Goal: Task Accomplishment & Management: Use online tool/utility

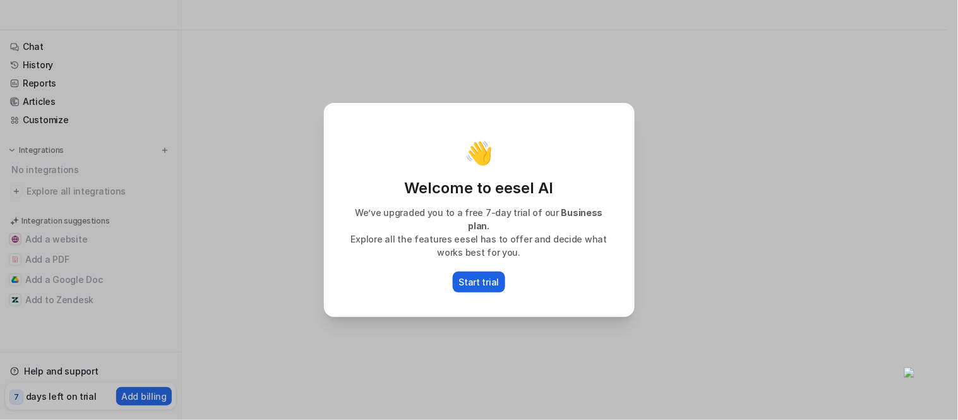
click at [475, 285] on p "Start trial" at bounding box center [479, 281] width 40 height 13
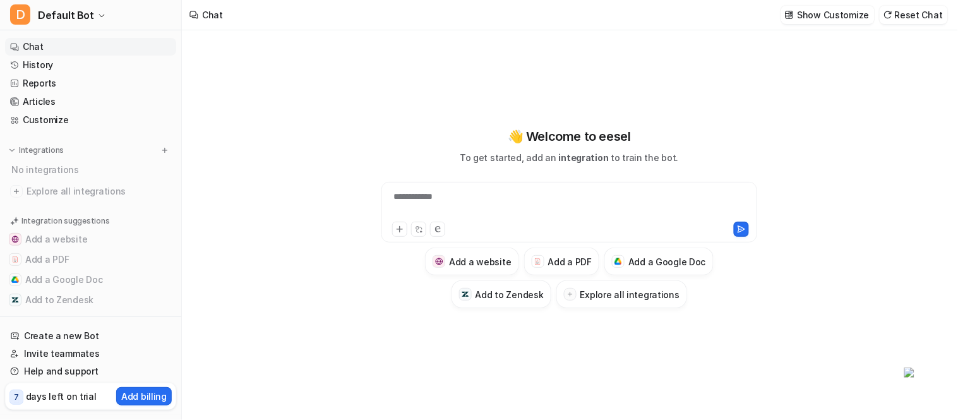
type textarea "**********"
drag, startPoint x: 407, startPoint y: 46, endPoint x: 405, endPoint y: 33, distance: 12.9
click at [407, 46] on div "**********" at bounding box center [569, 225] width 465 height 390
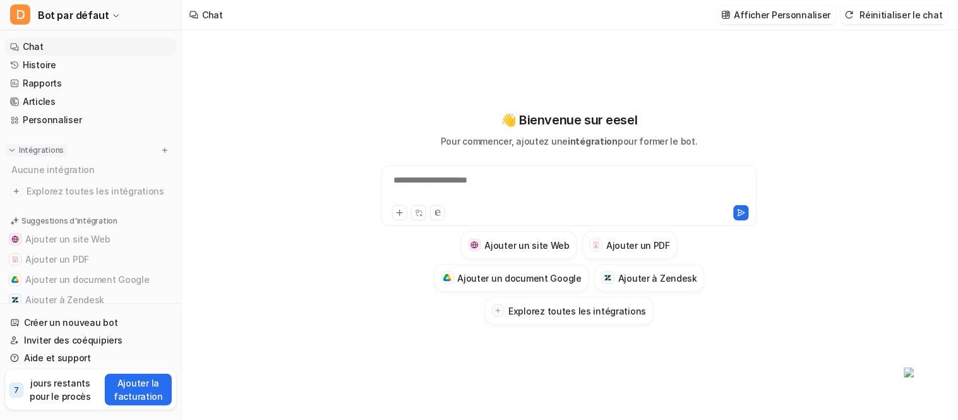
click at [10, 152] on img at bounding box center [12, 150] width 9 height 9
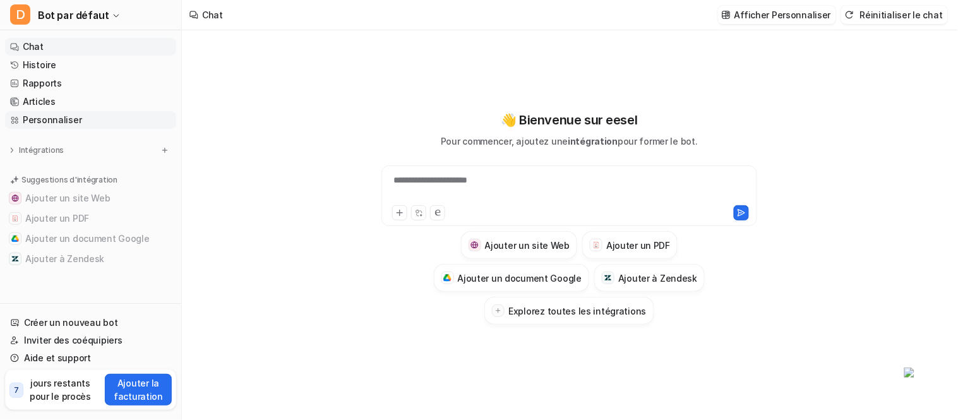
click at [34, 115] on font "Personnaliser" at bounding box center [52, 119] width 59 height 11
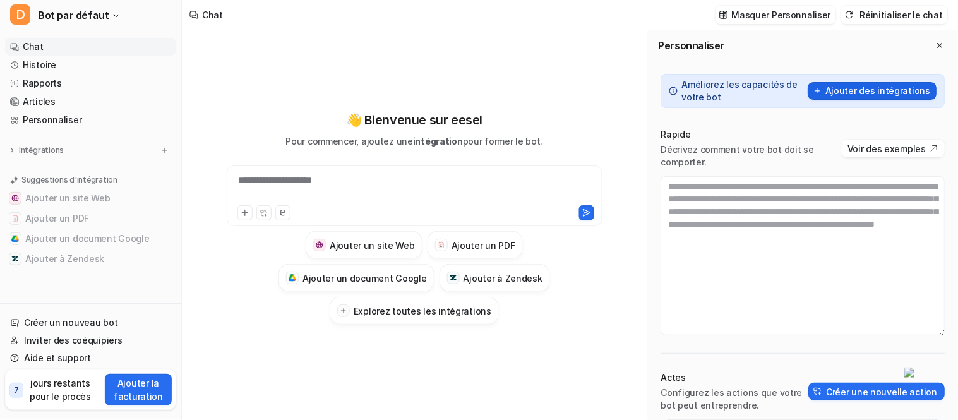
click at [880, 95] on font "Ajouter des intégrations" at bounding box center [878, 90] width 105 height 11
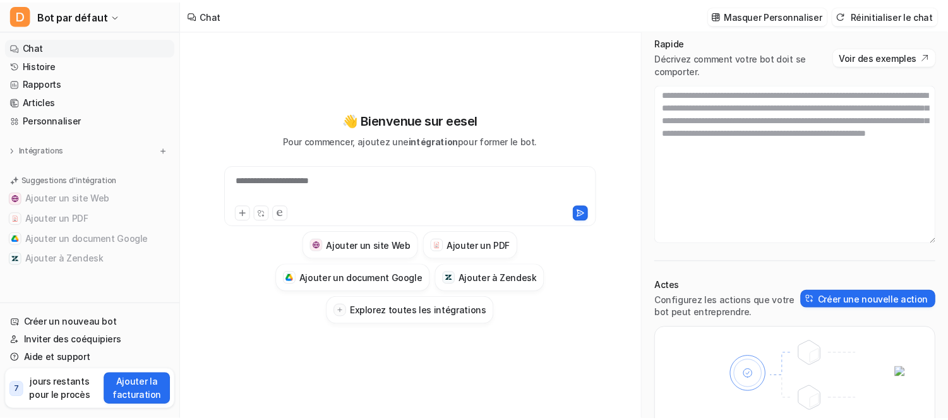
scroll to position [93, 0]
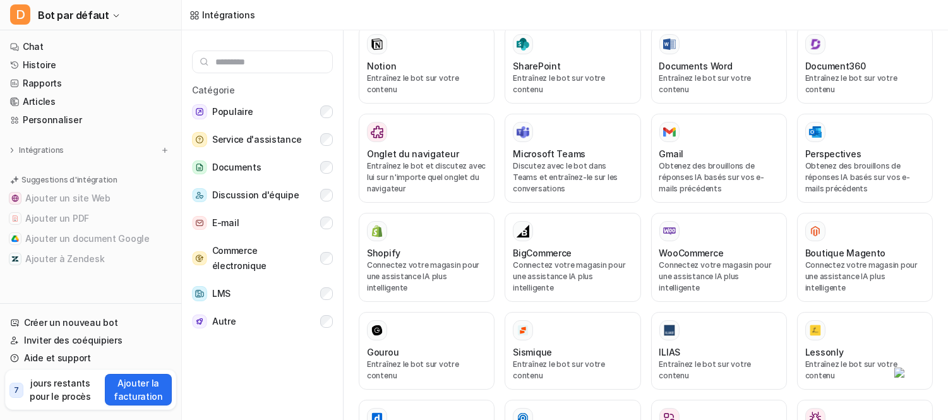
scroll to position [556, 0]
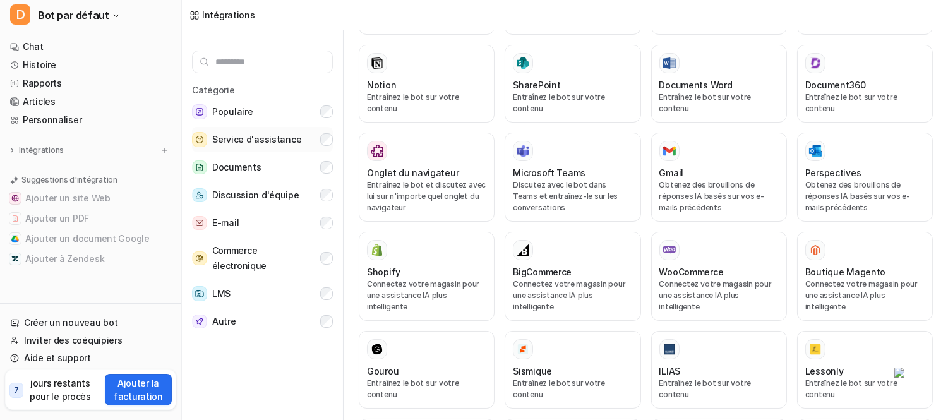
click at [236, 152] on button "Service d'assistance" at bounding box center [262, 139] width 141 height 25
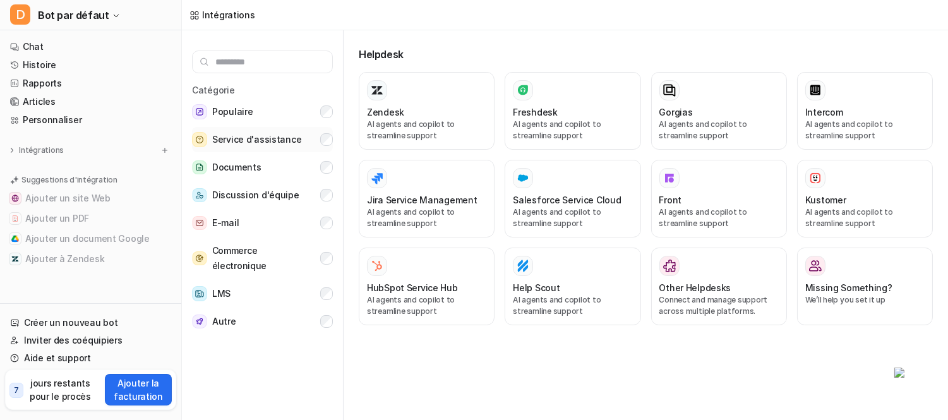
scroll to position [0, 0]
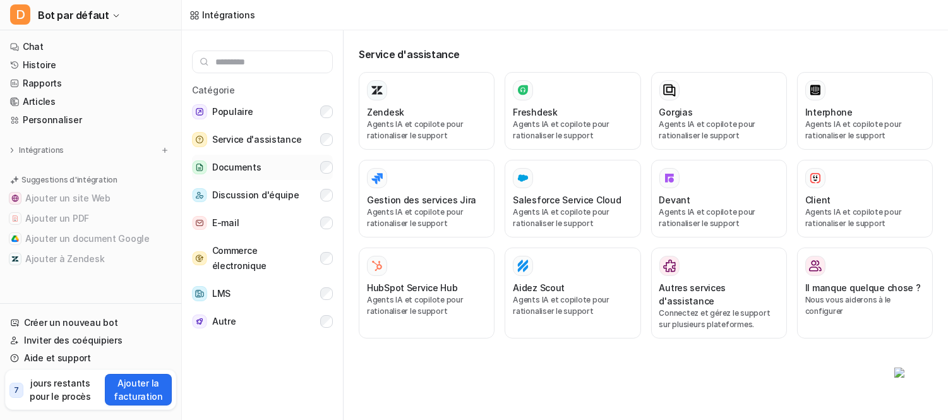
click at [241, 163] on font "Documents" at bounding box center [236, 167] width 49 height 11
click at [335, 144] on div "Catégorie Populaire Service d'assistance Documents Discussion d'équipe E-mail C…" at bounding box center [263, 227] width 162 height 395
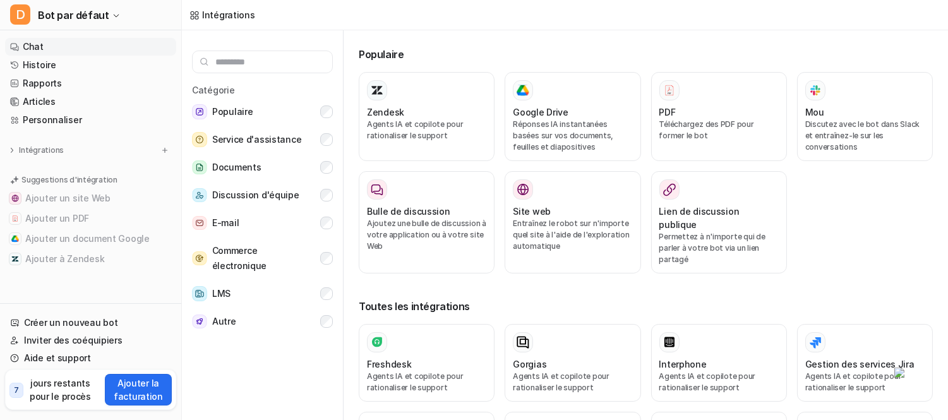
click at [43, 39] on link "Chat" at bounding box center [90, 47] width 171 height 18
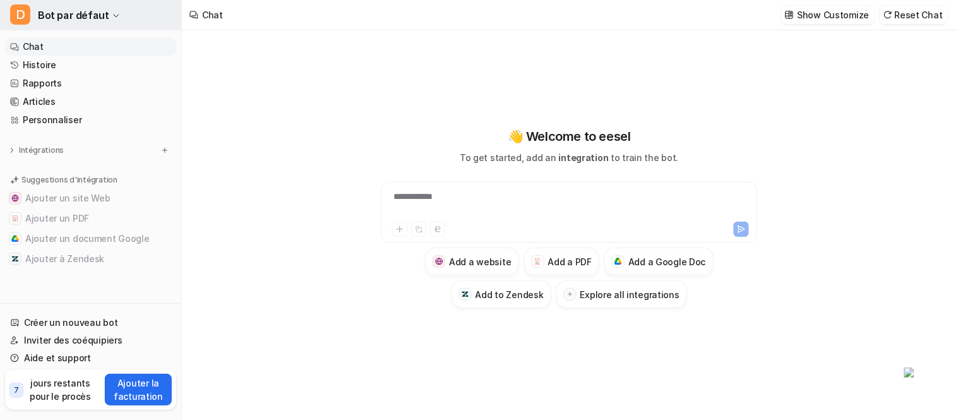
click at [105, 29] on button "D Bot par défaut" at bounding box center [90, 15] width 181 height 30
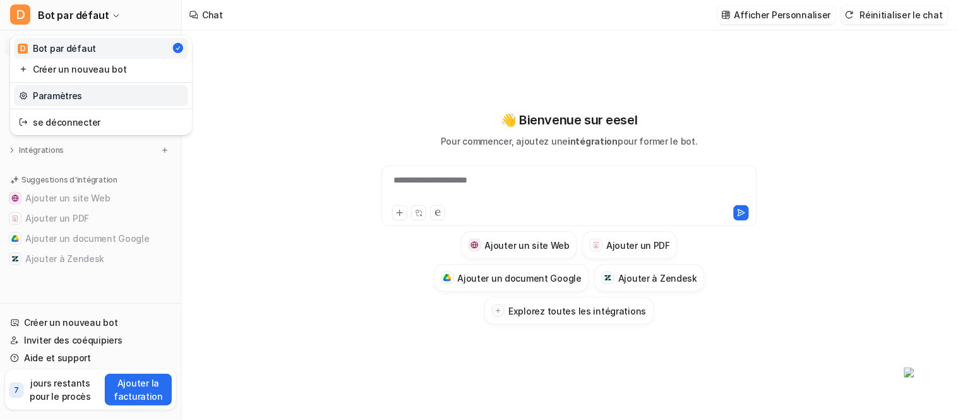
click at [54, 105] on link "Paramètres" at bounding box center [101, 95] width 174 height 21
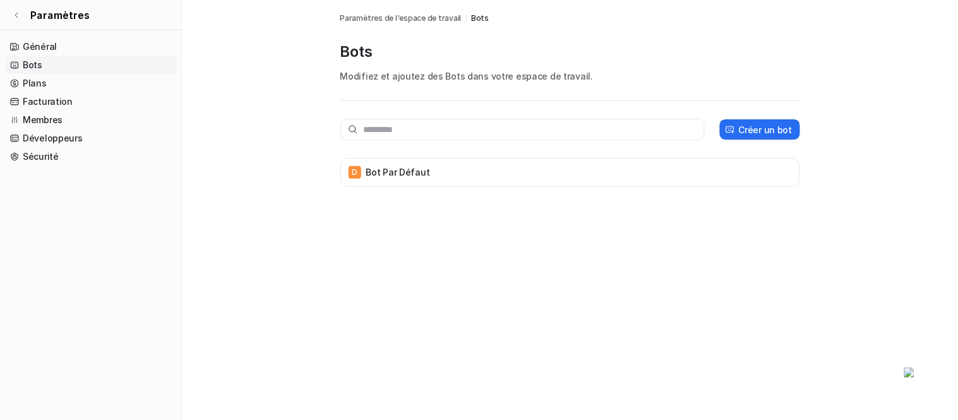
click at [87, 70] on link "Bots" at bounding box center [90, 65] width 171 height 18
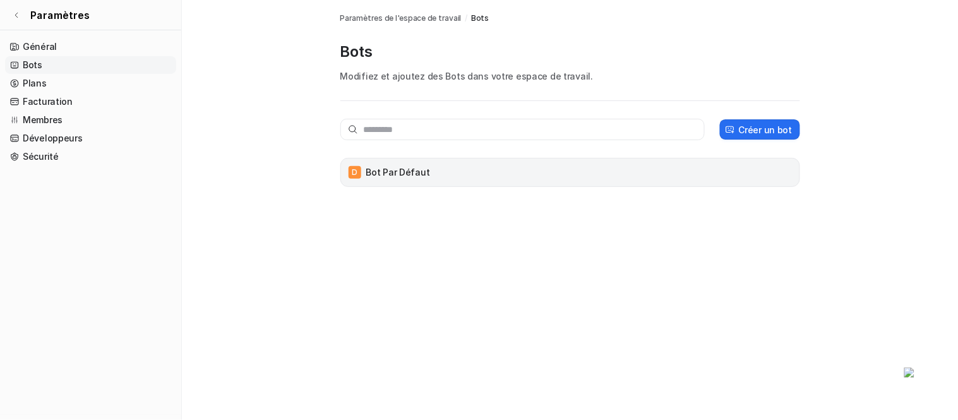
click at [380, 177] on font "Bot par défaut" at bounding box center [398, 172] width 64 height 11
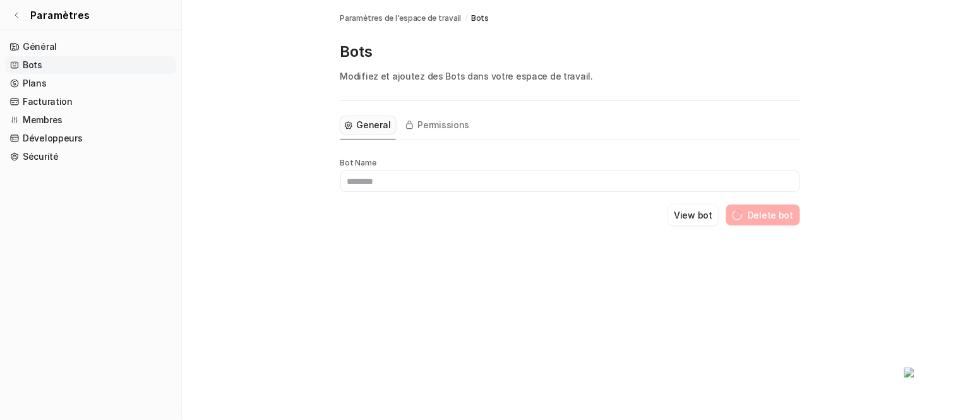
type input "**********"
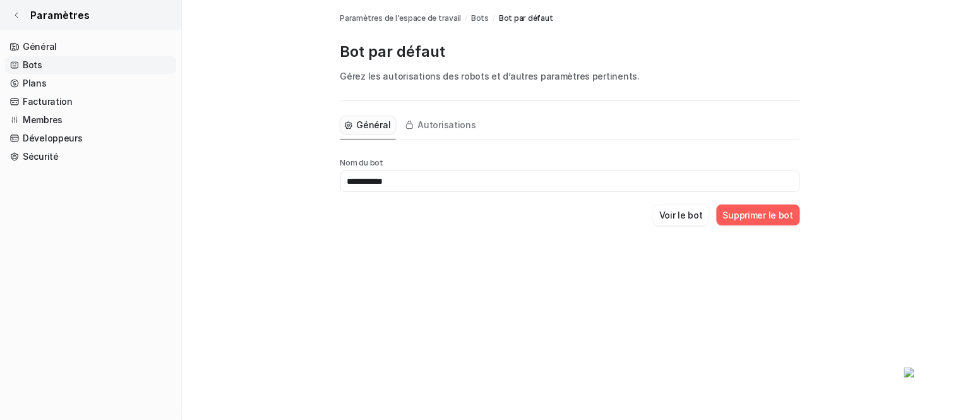
click at [21, 11] on link "Paramètres" at bounding box center [90, 15] width 181 height 30
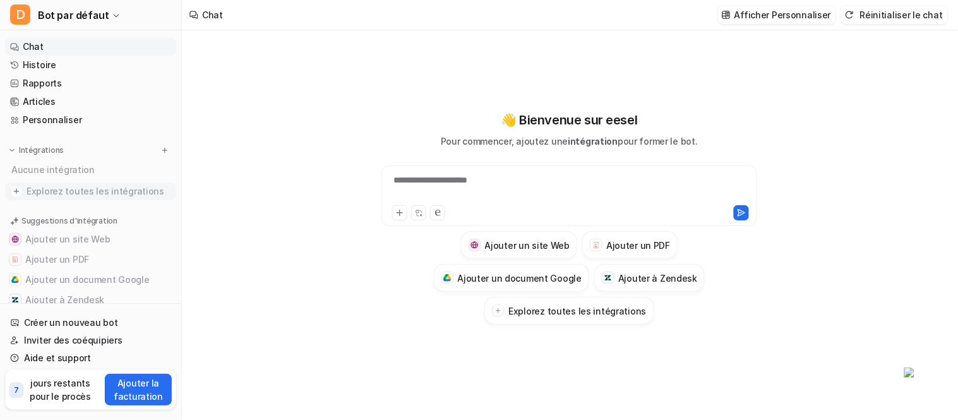
click at [15, 188] on img at bounding box center [16, 191] width 13 height 13
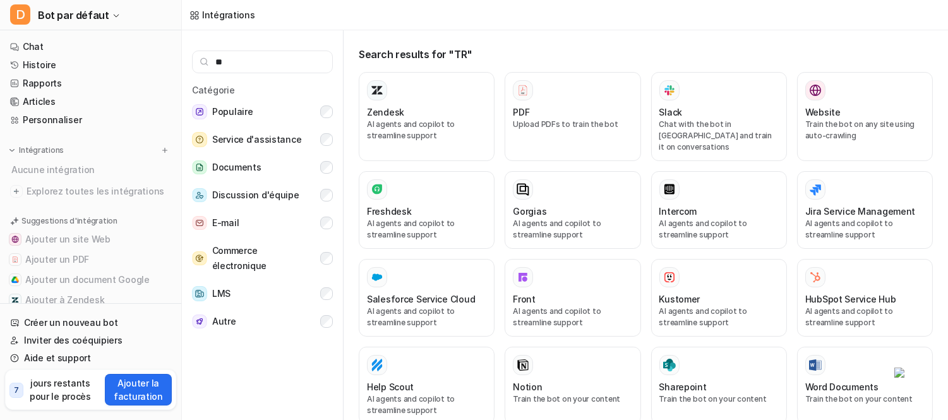
type input "*"
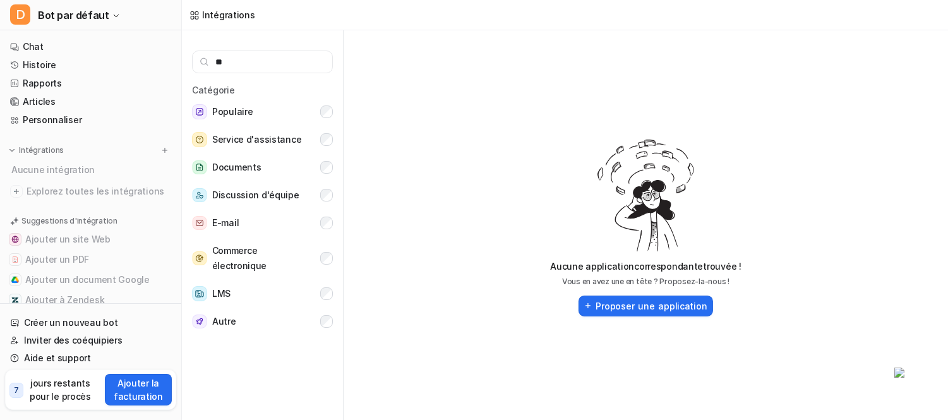
type input "*"
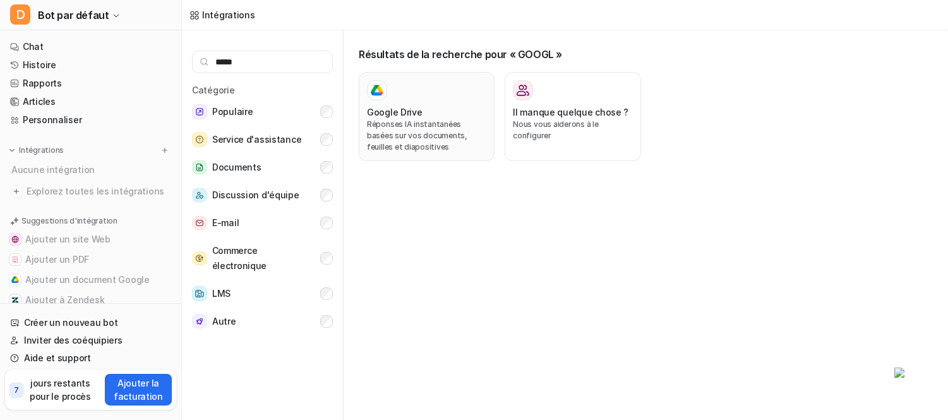
type input "*****"
click at [433, 142] on font "Réponses IA instantanées basées sur vos documents, feuilles et diapositives" at bounding box center [417, 135] width 100 height 32
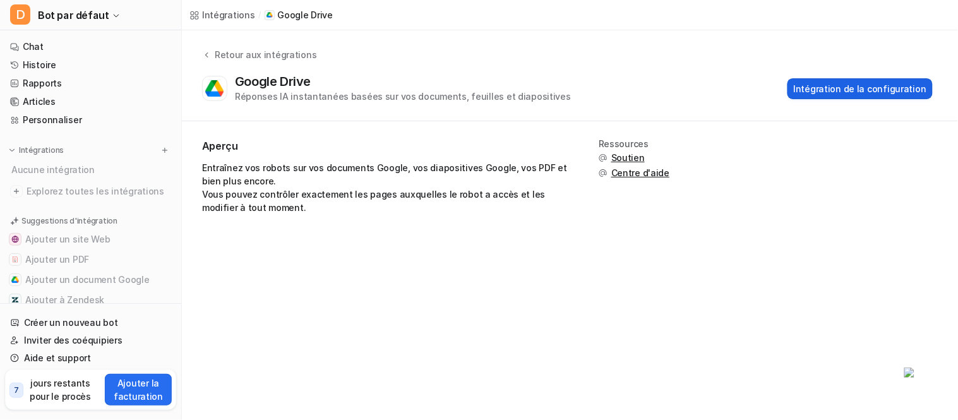
click at [809, 78] on button "Intégration de la configuration" at bounding box center [859, 88] width 145 height 21
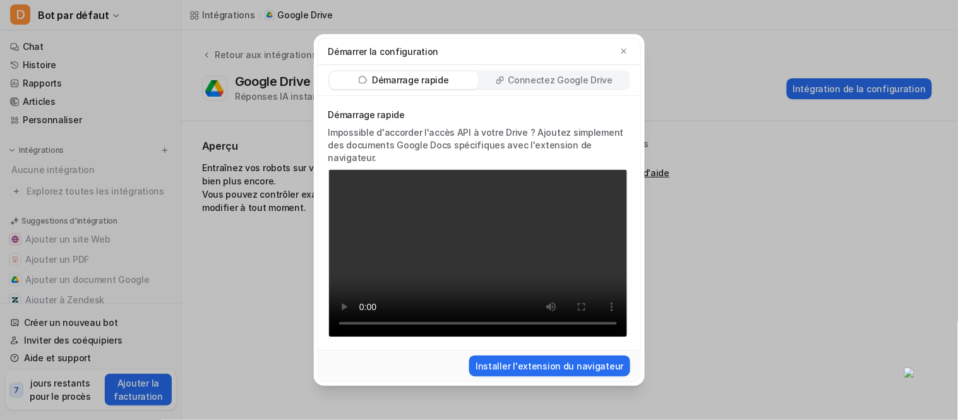
click at [538, 75] on font "Connectez Google Drive" at bounding box center [560, 80] width 105 height 11
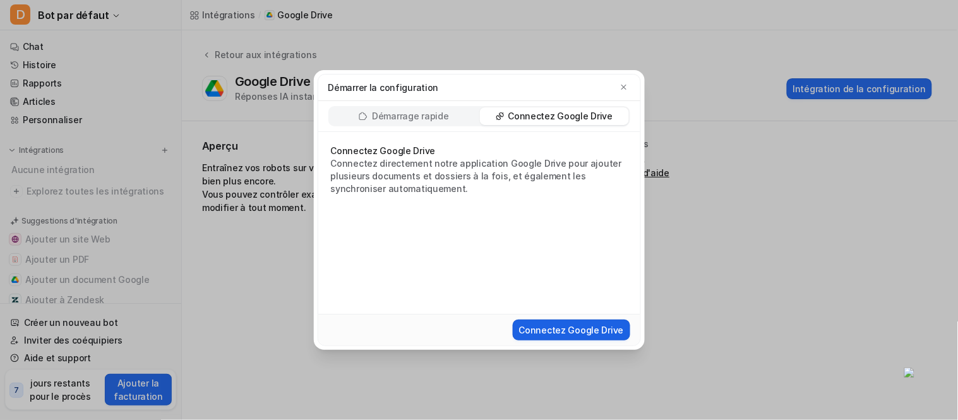
click at [579, 329] on font "Connectez Google Drive" at bounding box center [571, 330] width 105 height 11
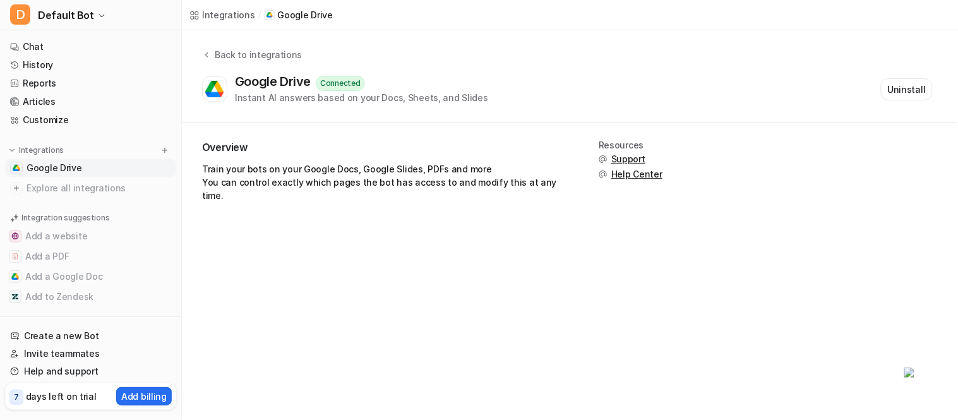
click at [290, 13] on p "Google Drive" at bounding box center [305, 15] width 56 height 13
click at [211, 54] on div "Back to integrations" at bounding box center [256, 54] width 91 height 13
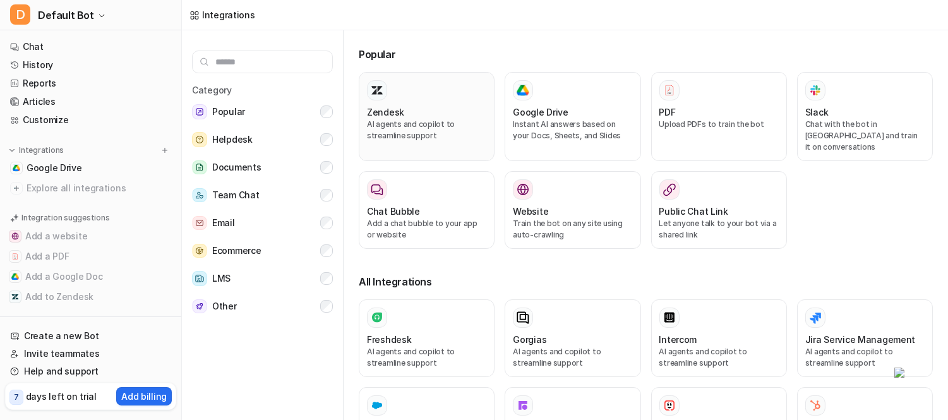
click at [474, 129] on p "AI agents and copilot to streamline support" at bounding box center [426, 130] width 119 height 23
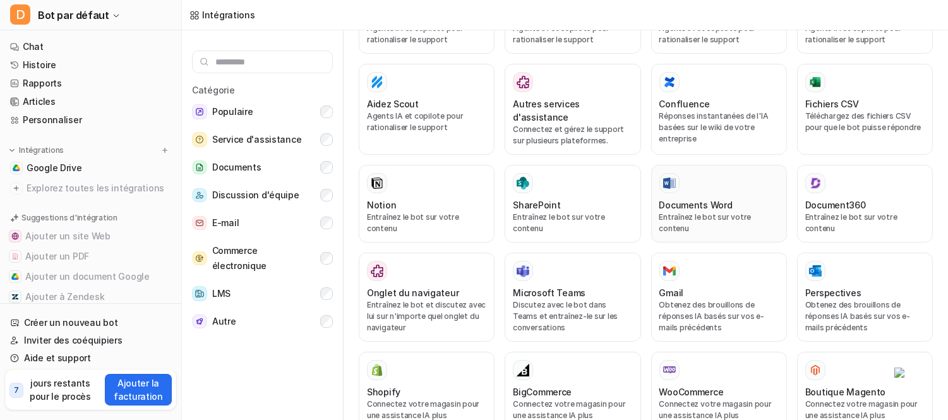
scroll to position [458, 0]
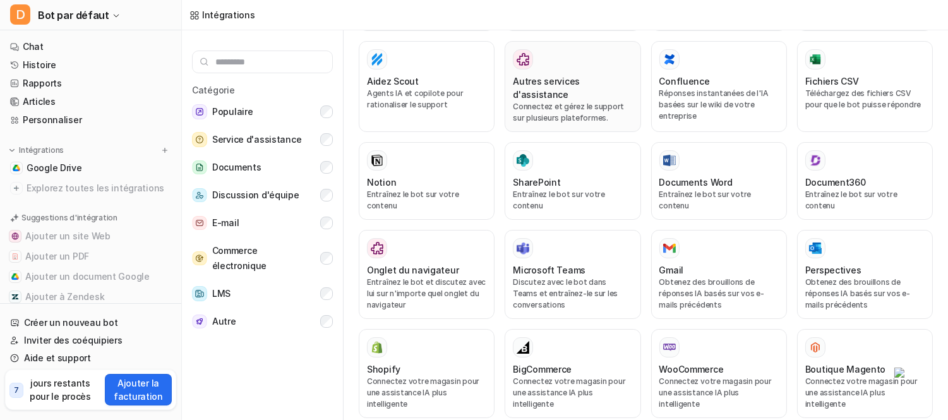
drag, startPoint x: 548, startPoint y: 193, endPoint x: 559, endPoint y: 194, distance: 10.8
click at [559, 123] on font "Connectez et gérez le support sur plusieurs plateformes." at bounding box center [568, 112] width 111 height 21
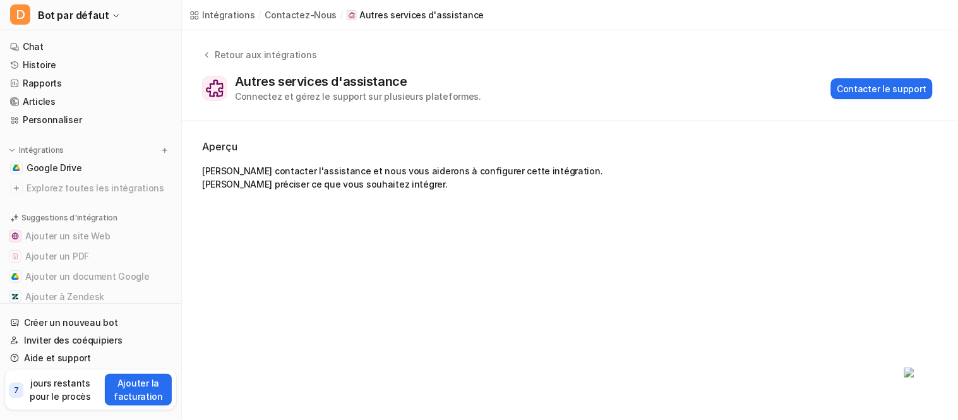
click at [263, 97] on font "Connectez et gérez le support sur plusieurs plateformes." at bounding box center [358, 96] width 246 height 11
drag, startPoint x: 220, startPoint y: 87, endPoint x: 203, endPoint y: 85, distance: 16.5
click at [218, 87] on img at bounding box center [215, 89] width 18 height 18
click at [200, 85] on div "Retour aux intégrations Autres services d'assistance Connectez et gérez le supp…" at bounding box center [570, 75] width 776 height 55
click at [229, 48] on div "Retour aux intégrations" at bounding box center [264, 54] width 106 height 13
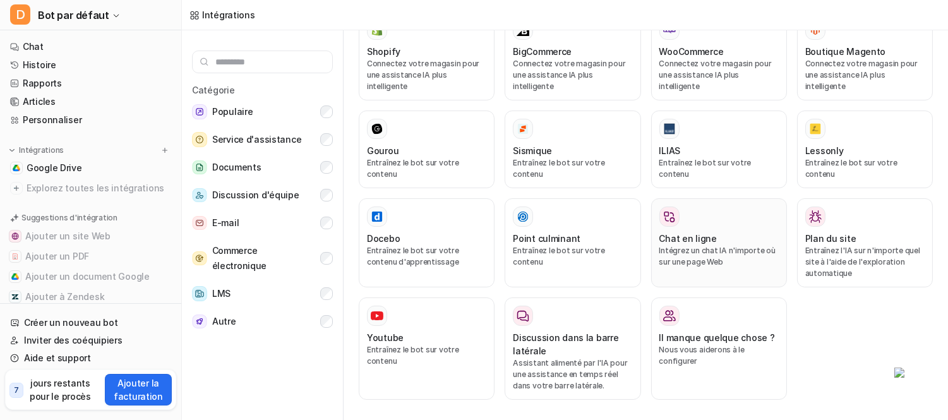
scroll to position [953, 0]
click at [224, 323] on font "Autre" at bounding box center [224, 321] width 24 height 11
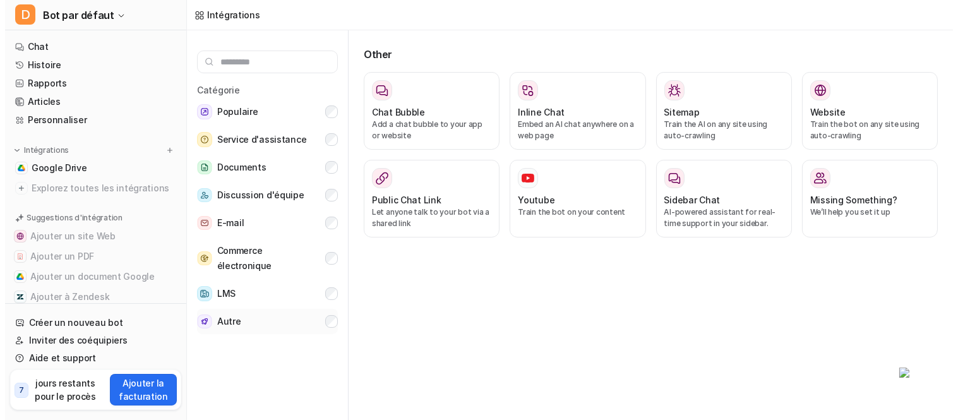
scroll to position [0, 0]
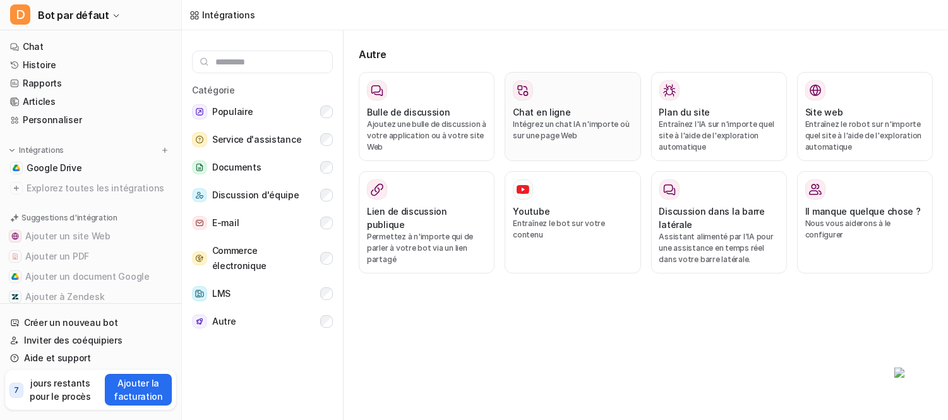
click at [566, 122] on font "Intégrez un chat IA n'importe où sur une page Web" at bounding box center [571, 129] width 116 height 21
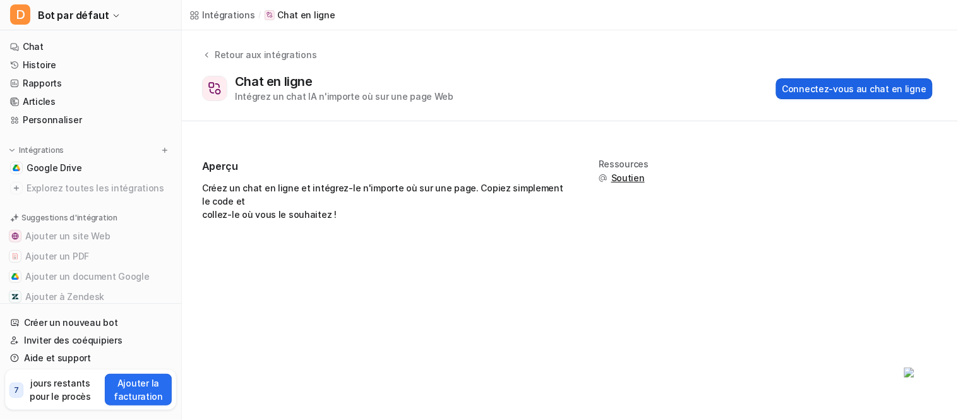
click at [832, 90] on font "Connectez-vous au chat en ligne" at bounding box center [854, 88] width 144 height 11
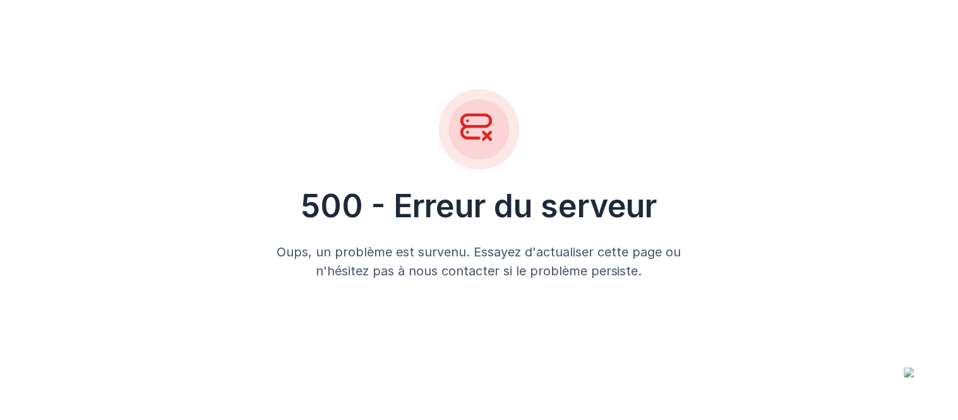
drag, startPoint x: 835, startPoint y: 76, endPoint x: 812, endPoint y: 42, distance: 41.9
click at [832, 61] on div "500 - Erreur du serveur Oups, un problème est survenu. Essayez d'actualiser cet…" at bounding box center [479, 184] width 958 height 369
click at [183, 169] on div "500 - Erreur du serveur Oups, un problème est survenu. Essayez d'actualiser cet…" at bounding box center [479, 184] width 958 height 369
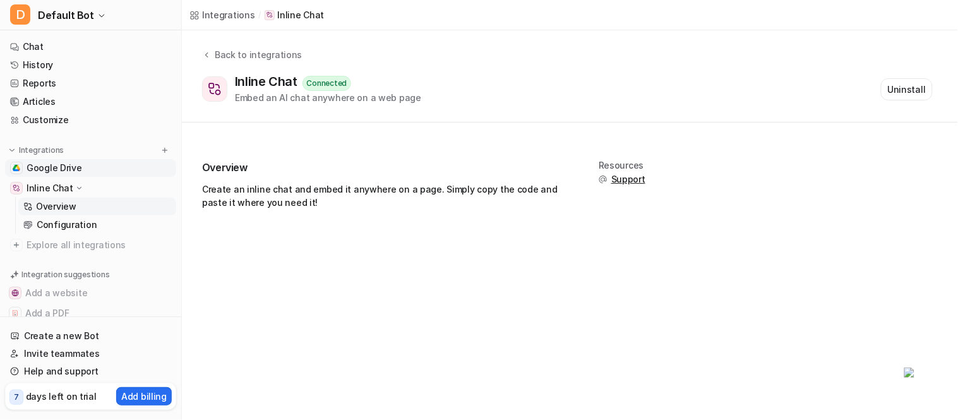
click at [46, 162] on link "Google Drive" at bounding box center [90, 168] width 171 height 18
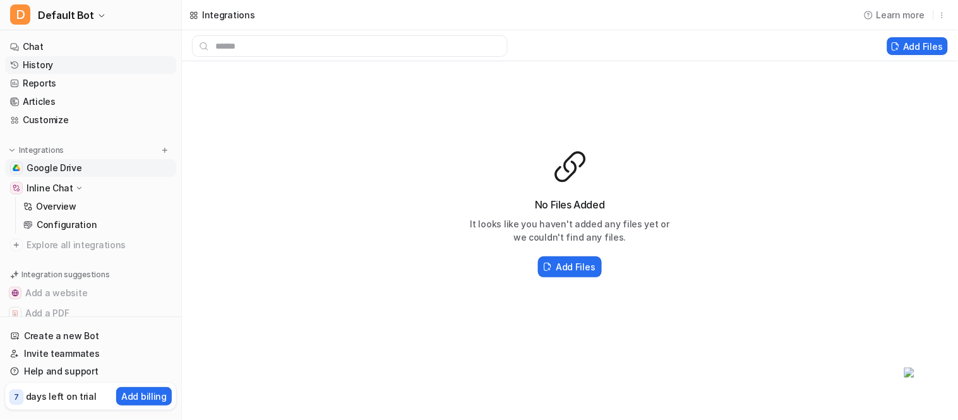
click at [68, 69] on link "History" at bounding box center [90, 65] width 171 height 18
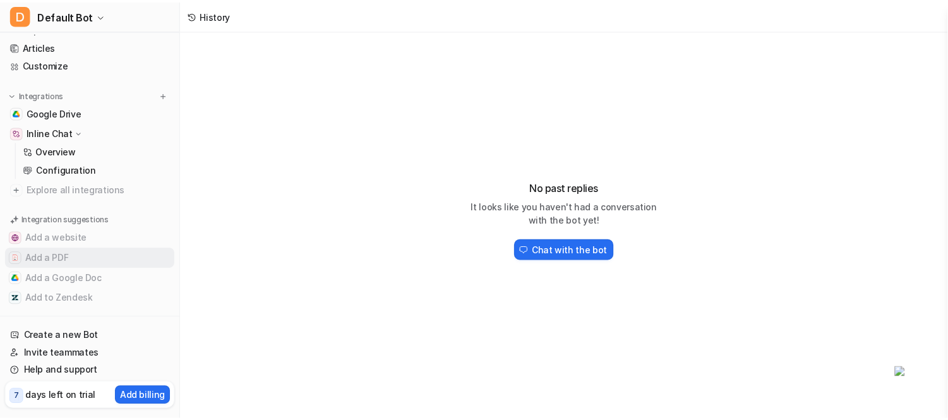
scroll to position [73, 0]
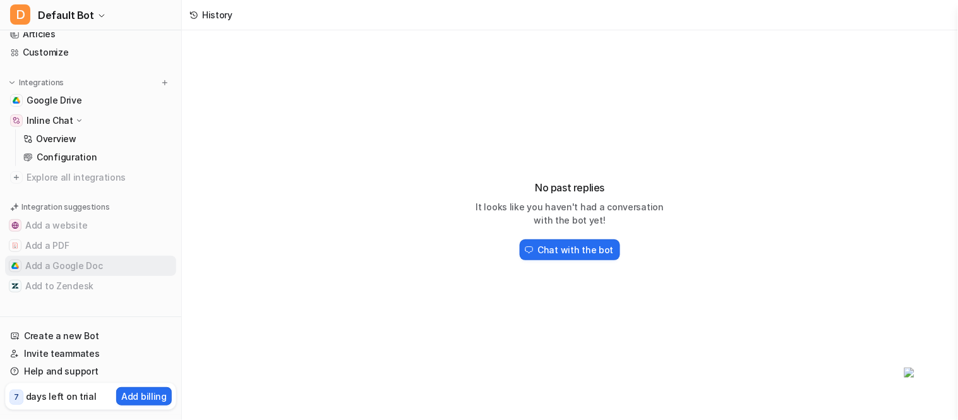
click at [85, 270] on button "Add a Google Doc" at bounding box center [90, 266] width 171 height 20
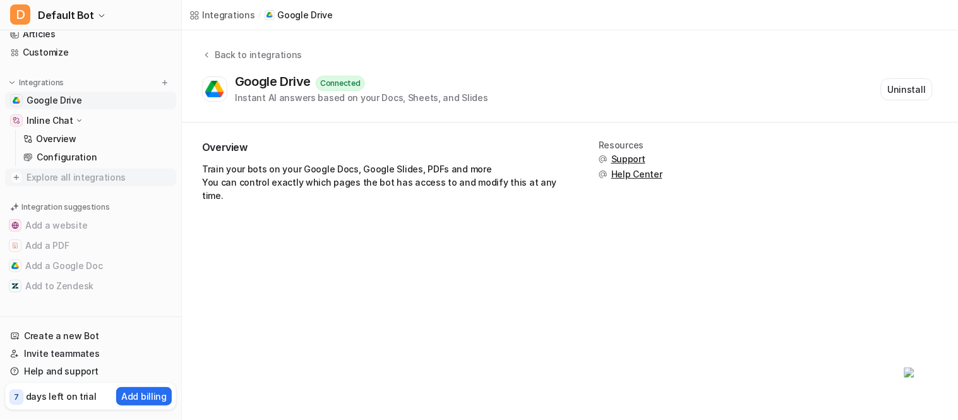
click at [42, 179] on span "Explore all integrations" at bounding box center [99, 177] width 145 height 20
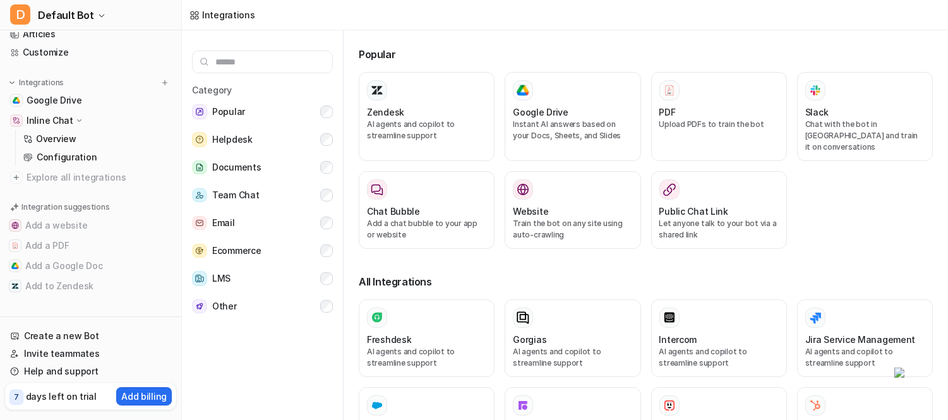
click at [544, 59] on h3 "Popular" at bounding box center [646, 54] width 574 height 15
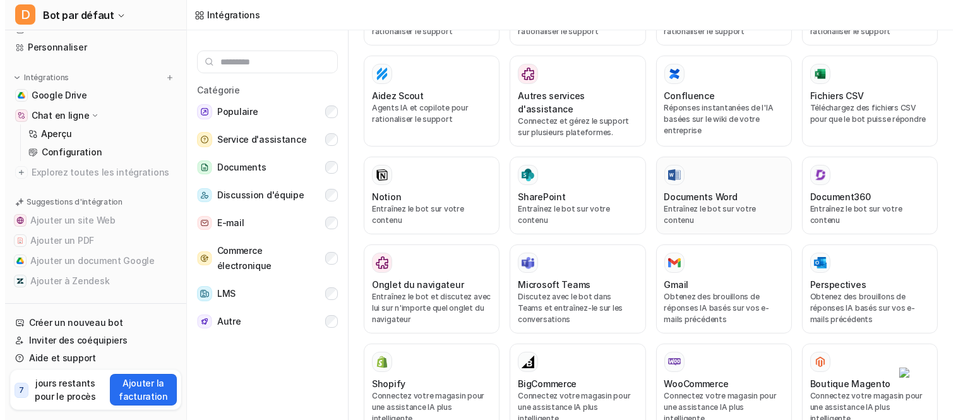
scroll to position [468, 0]
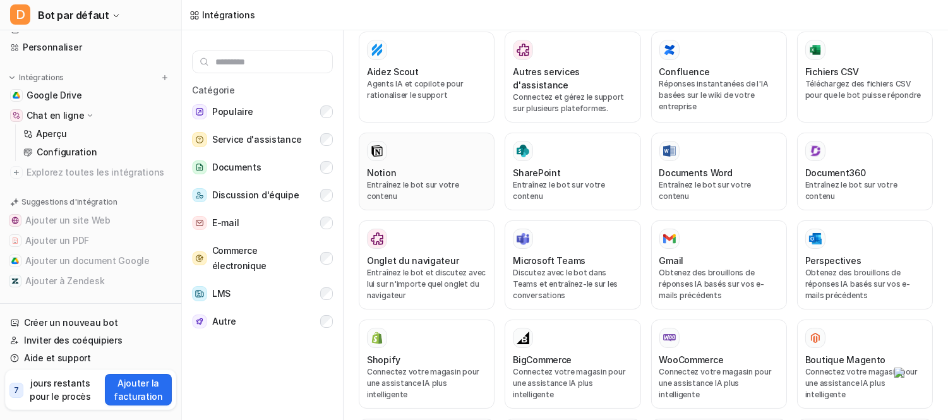
click at [414, 179] on div "Notion" at bounding box center [426, 172] width 119 height 13
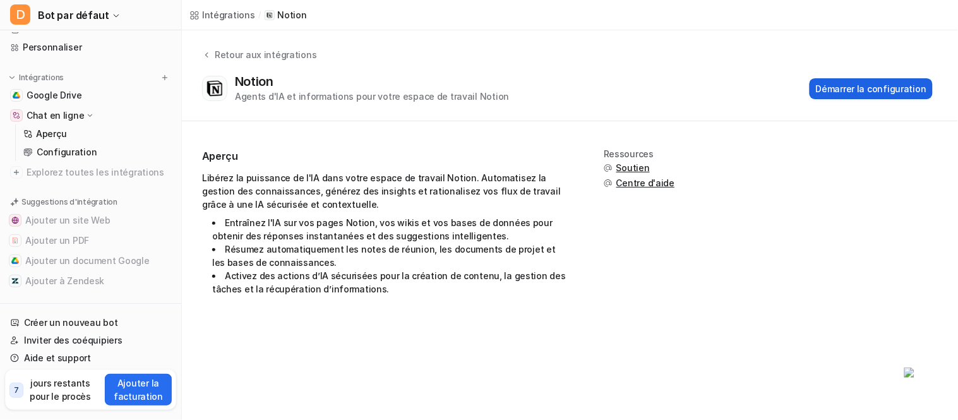
click at [876, 85] on font "Démarrer la configuration" at bounding box center [871, 88] width 111 height 11
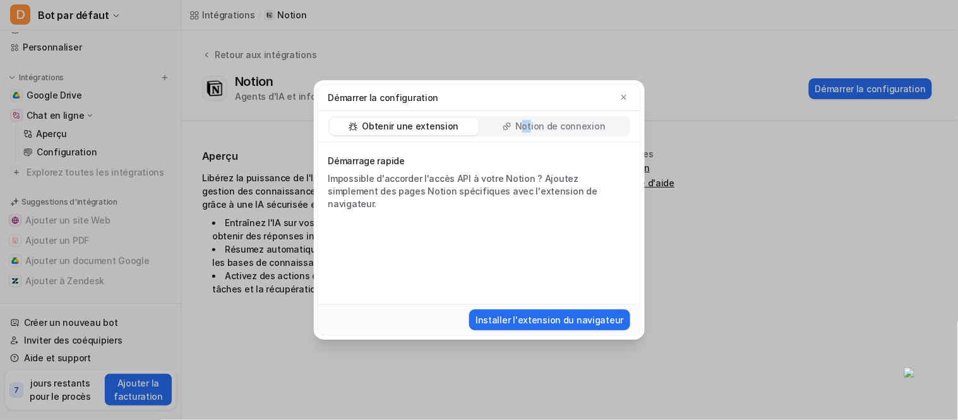
click at [522, 128] on font "Notion de connexion" at bounding box center [560, 126] width 90 height 11
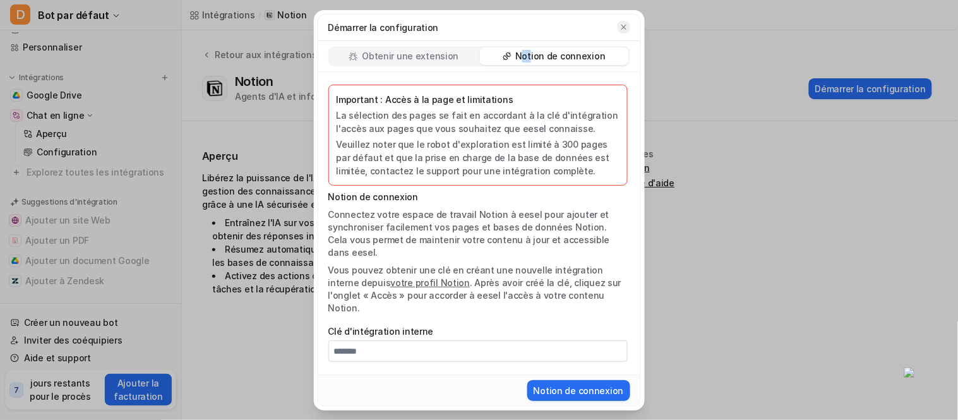
click at [618, 23] on button "button" at bounding box center [624, 27] width 13 height 13
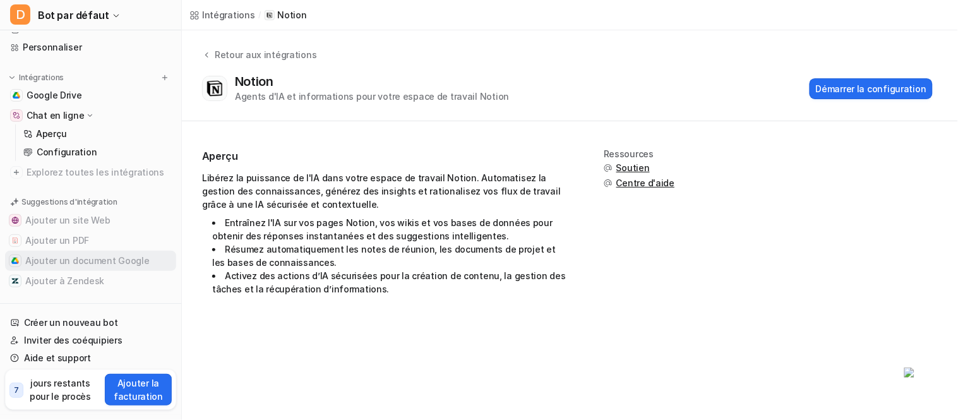
click at [73, 266] on font "Ajouter un document Google" at bounding box center [87, 260] width 124 height 11
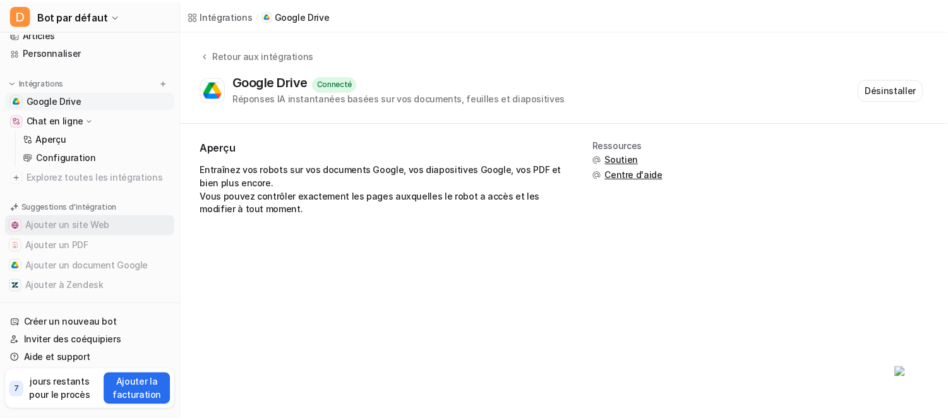
scroll to position [64, 0]
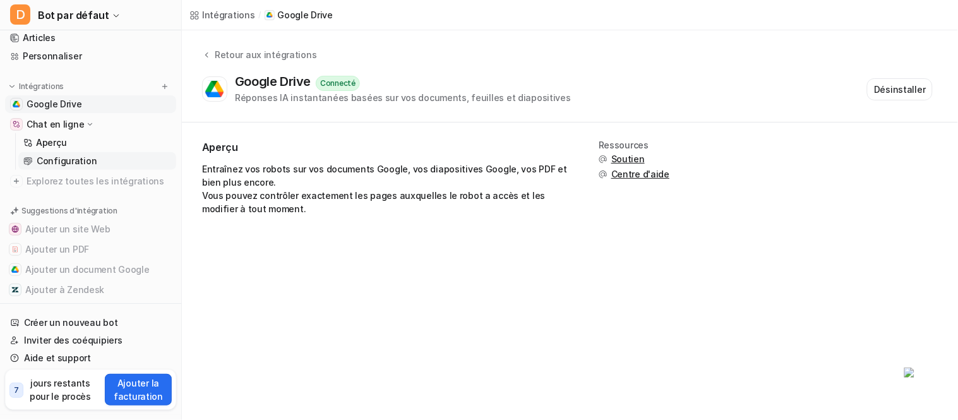
drag, startPoint x: 101, startPoint y: 163, endPoint x: 95, endPoint y: 165, distance: 6.6
click at [100, 164] on link "Configuration" at bounding box center [97, 161] width 158 height 18
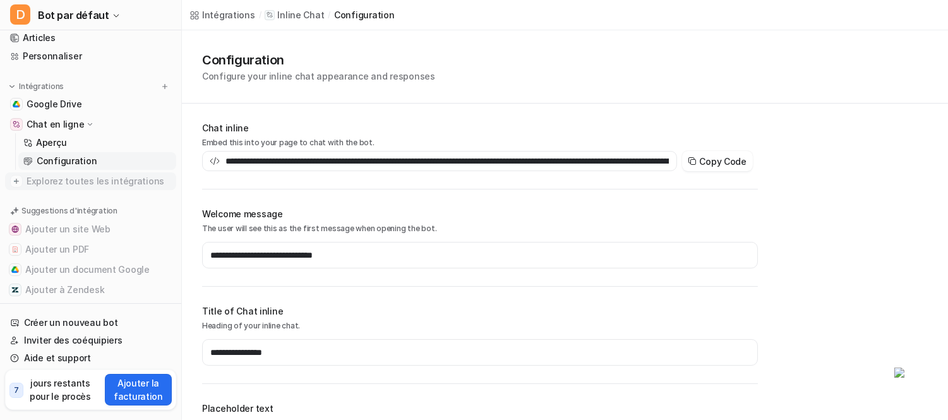
type input "**********"
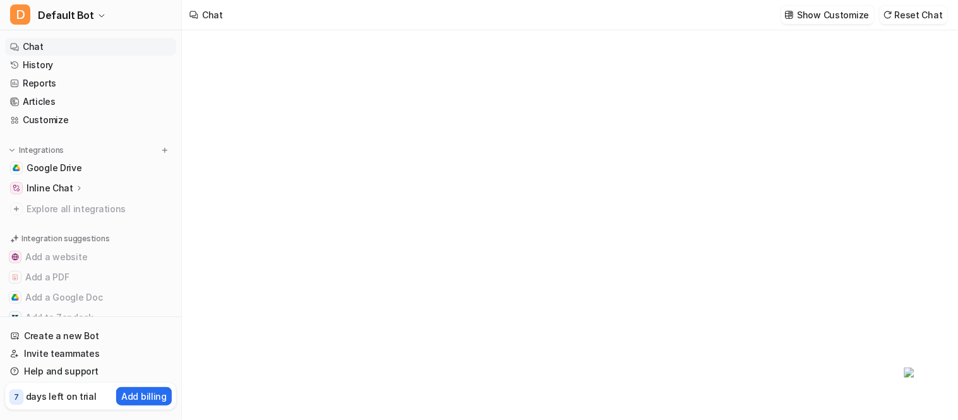
type textarea "**********"
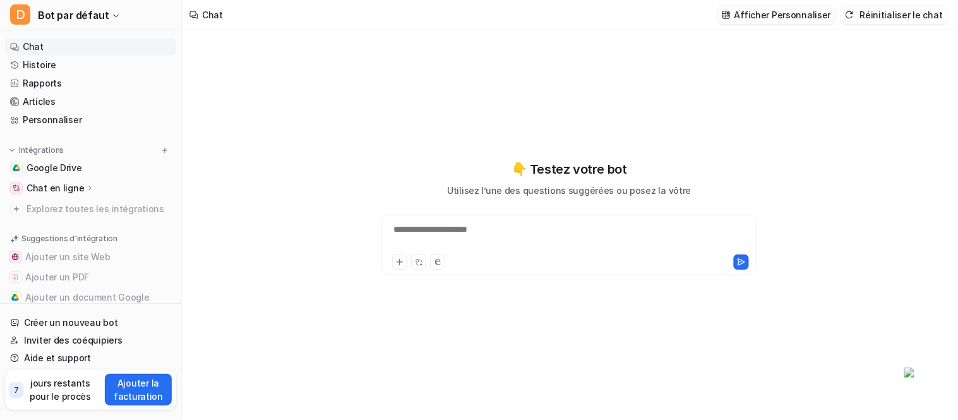
click at [813, 16] on font "Afficher Personnaliser" at bounding box center [782, 14] width 97 height 11
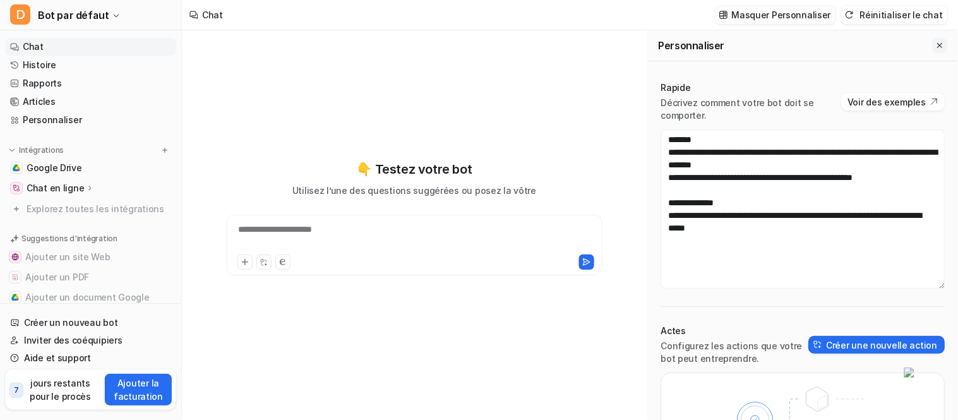
click at [936, 49] on button "Fermer le menu déroulant" at bounding box center [940, 45] width 15 height 15
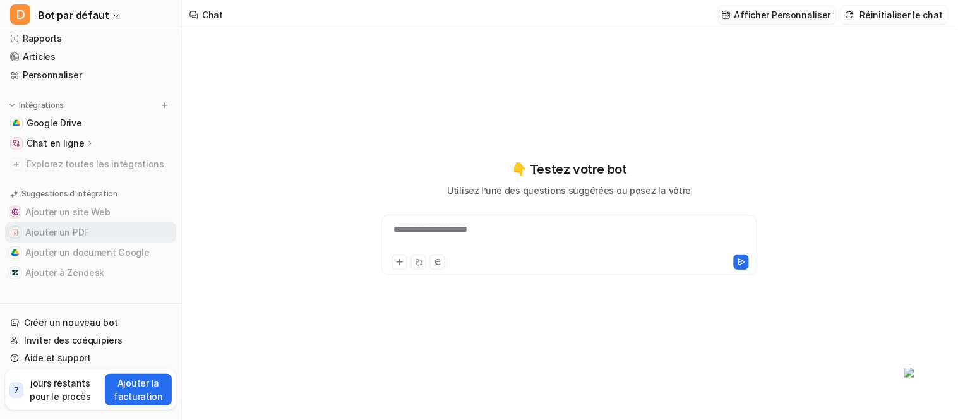
scroll to position [51, 0]
click at [105, 253] on font "Ajouter un document Google" at bounding box center [87, 252] width 124 height 11
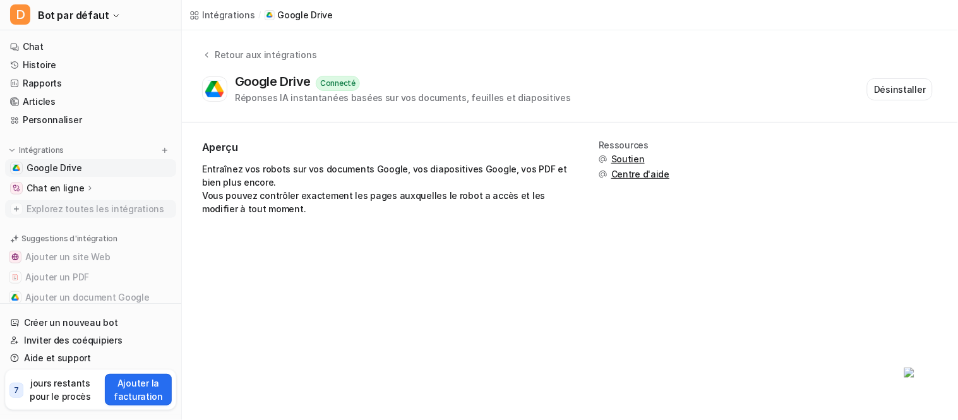
click at [93, 209] on font "Explorez toutes les intégrations" at bounding box center [96, 208] width 138 height 11
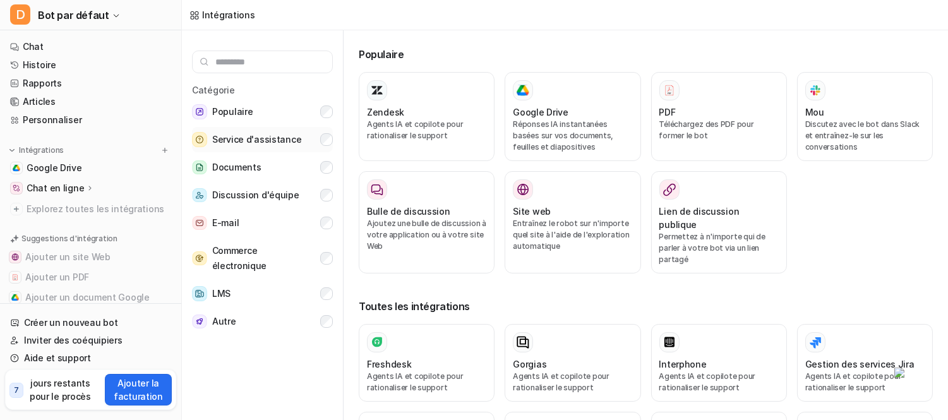
click at [283, 134] on font "Service d'assistance" at bounding box center [256, 139] width 89 height 11
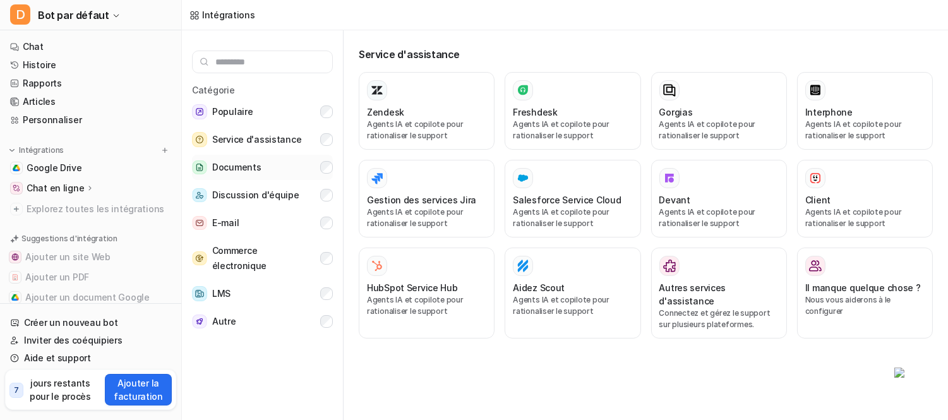
click at [291, 169] on button "Documents" at bounding box center [262, 167] width 141 height 25
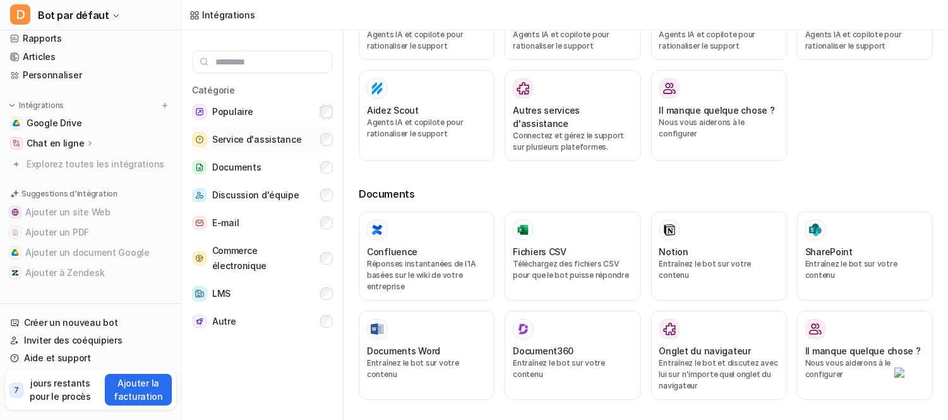
scroll to position [468, 0]
click at [280, 327] on button "Autre" at bounding box center [262, 321] width 141 height 25
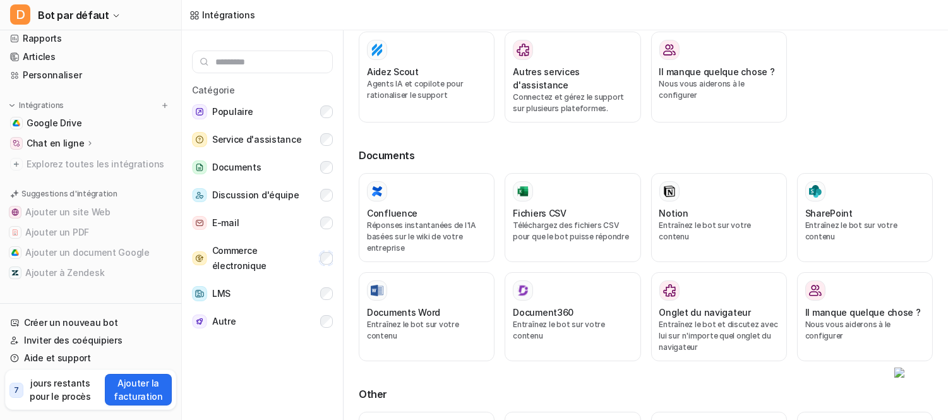
click at [333, 267] on div "Catégorie Populaire Service d'assistance Documents Discussion d'équipe E-mail C…" at bounding box center [263, 227] width 162 height 395
drag, startPoint x: 712, startPoint y: 153, endPoint x: 577, endPoint y: 236, distance: 158.4
click at [577, 163] on h3 "Documents" at bounding box center [646, 155] width 574 height 15
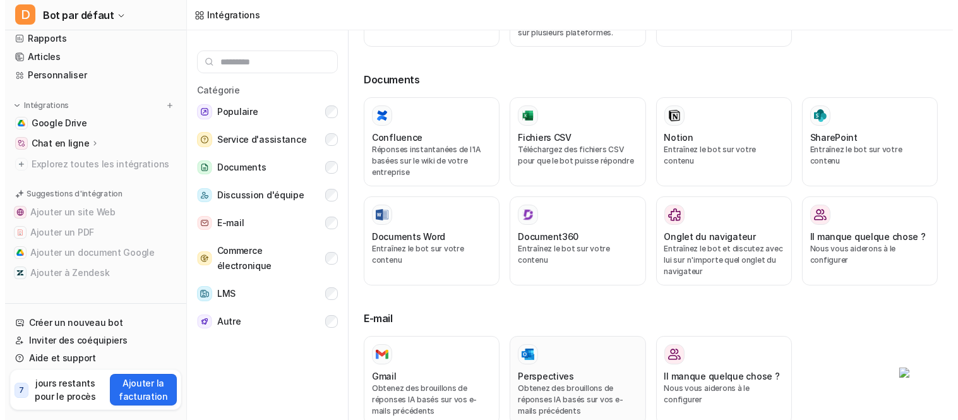
scroll to position [631, 0]
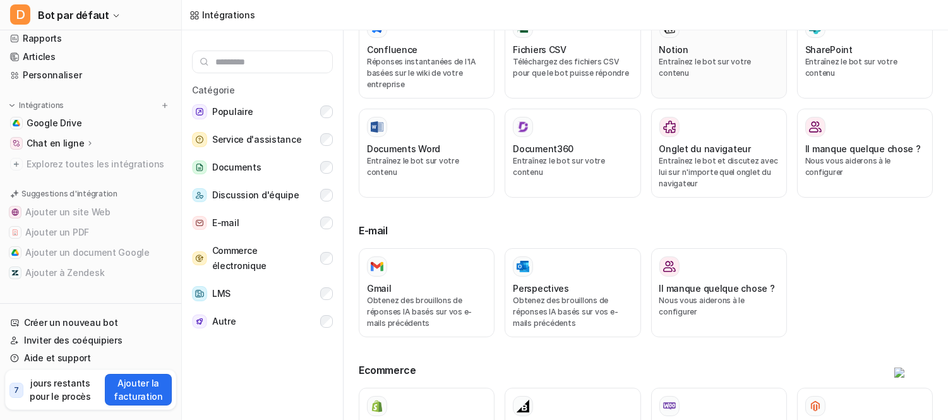
click at [681, 90] on div "Notion Entraînez le bot sur votre contenu" at bounding box center [718, 54] width 119 height 73
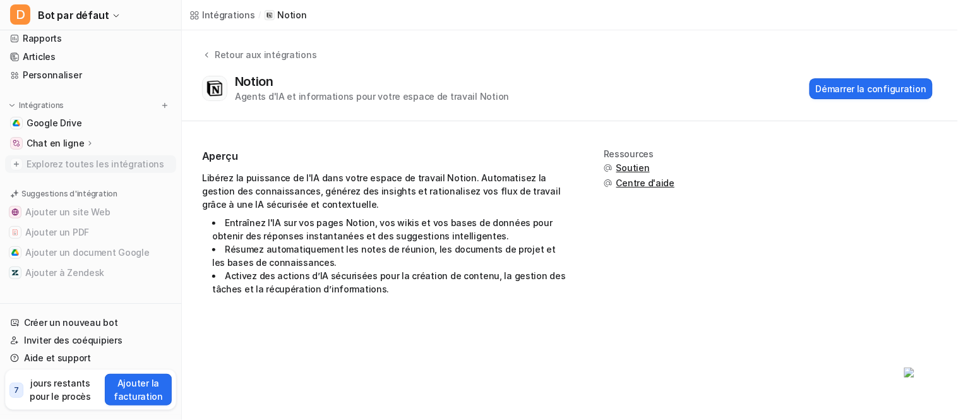
click at [58, 166] on font "Explorez toutes les intégrations" at bounding box center [96, 163] width 138 height 11
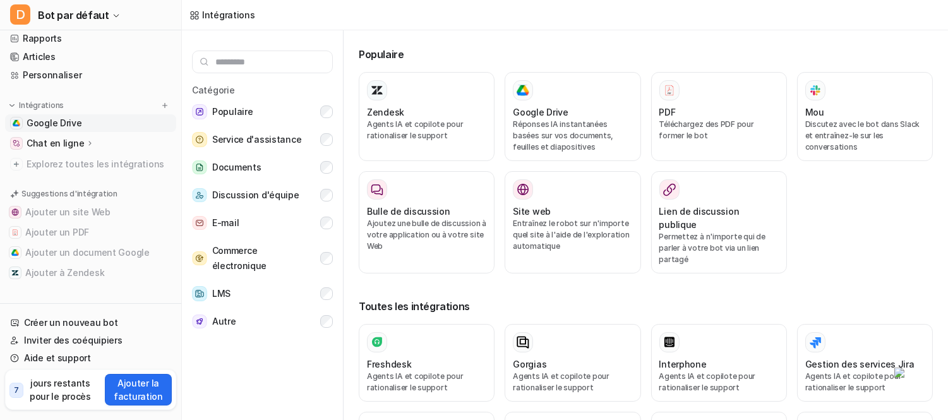
click at [65, 117] on font "Google Drive" at bounding box center [55, 122] width 56 height 11
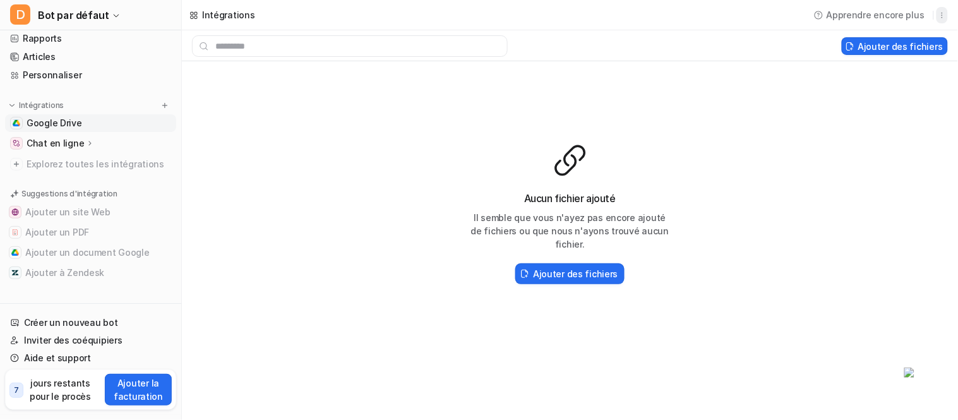
click at [945, 6] on div "Apprendre encore plus" at bounding box center [878, 14] width 139 height 21
click at [949, 13] on div "Apprendre encore plus" at bounding box center [878, 14] width 149 height 31
click at [946, 16] on icon "button" at bounding box center [942, 15] width 9 height 9
click at [803, 156] on div "Aucun fichier ajouté Il semble que vous n'ayez pas encore ajouté de fichiers ou…" at bounding box center [570, 214] width 776 height 306
click at [594, 275] on font "Ajouter des fichiers" at bounding box center [575, 273] width 85 height 11
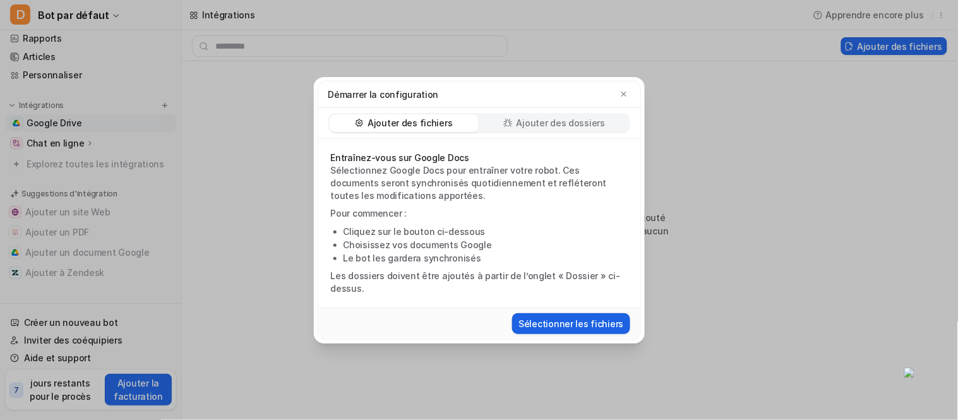
click at [549, 323] on font "Sélectionner les fichiers" at bounding box center [570, 323] width 105 height 11
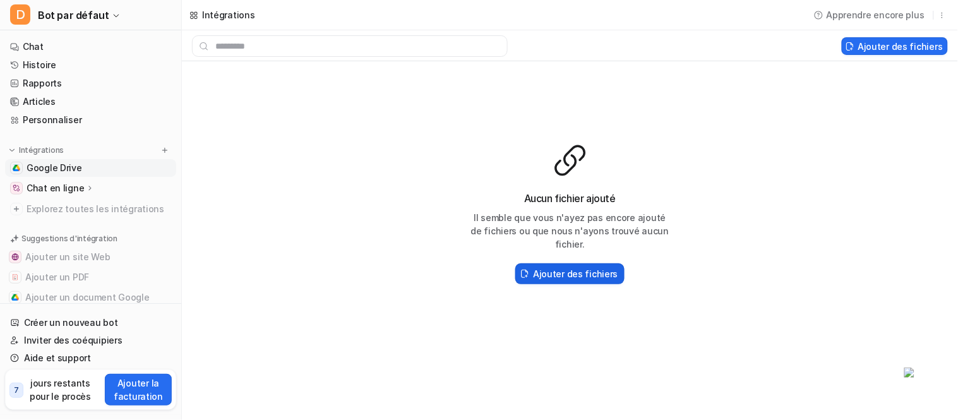
click at [571, 275] on font "Ajouter des fichiers" at bounding box center [575, 273] width 85 height 11
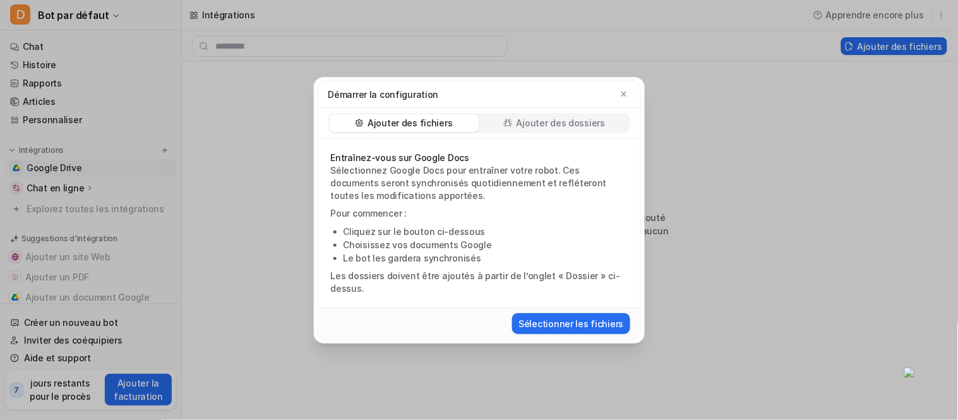
click at [390, 122] on font "Ajouter des fichiers" at bounding box center [410, 122] width 85 height 11
click at [545, 117] on font "Ajouter des dossiers" at bounding box center [561, 122] width 88 height 11
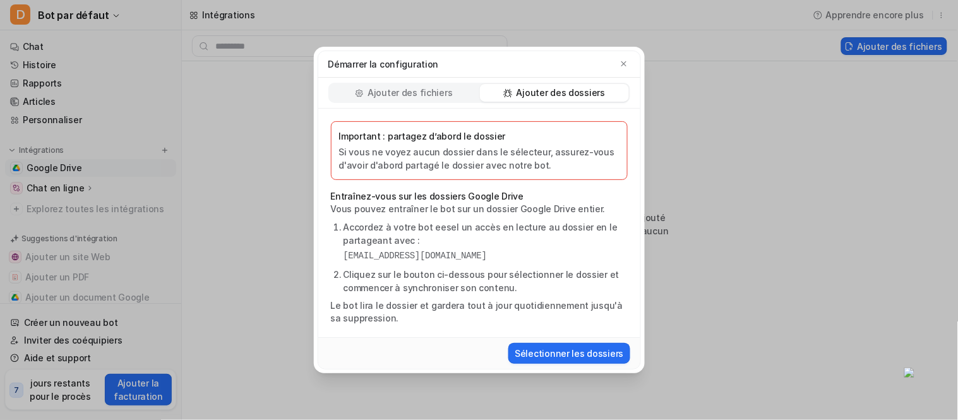
click at [613, 92] on div "Ajouter des dossiers" at bounding box center [554, 93] width 149 height 18
click at [611, 91] on div "Ajouter des dossiers" at bounding box center [554, 93] width 149 height 18
drag, startPoint x: 610, startPoint y: 91, endPoint x: 603, endPoint y: 88, distance: 7.4
click at [608, 90] on div "Ajouter des dossiers" at bounding box center [554, 93] width 149 height 18
click at [558, 349] on button "Sélectionner les dossiers" at bounding box center [568, 353] width 121 height 21
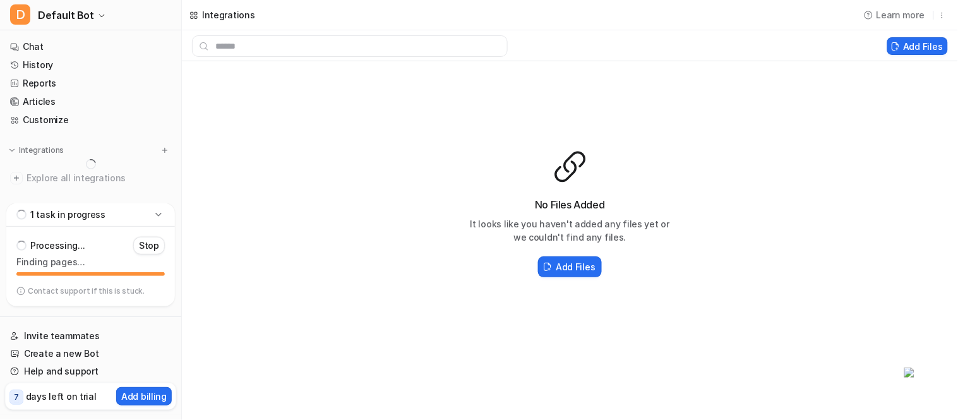
drag, startPoint x: 402, startPoint y: 217, endPoint x: 199, endPoint y: 127, distance: 222.2
click at [199, 127] on div "No Files Added It looks like you haven't added any files yet or we couldn't fin…" at bounding box center [570, 214] width 776 height 306
click at [944, 39] on button "Add Files" at bounding box center [917, 46] width 61 height 18
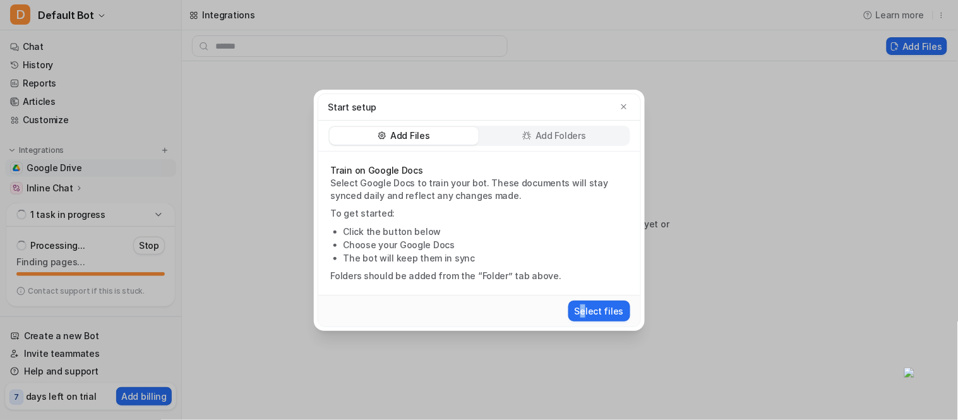
click at [577, 326] on div "Start setup Add Files Add Folders Train on Google Docs Select Google Docs to tr…" at bounding box center [479, 210] width 323 height 234
click at [546, 141] on div "Add Folders" at bounding box center [554, 136] width 149 height 18
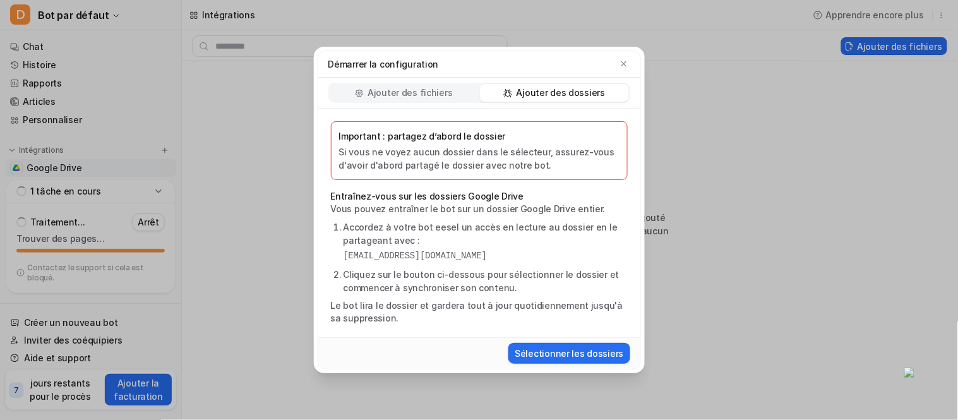
click at [708, 114] on div "Démarrer la configuration Ajouter des fichiers Ajouter des dossiers Important :…" at bounding box center [479, 210] width 958 height 420
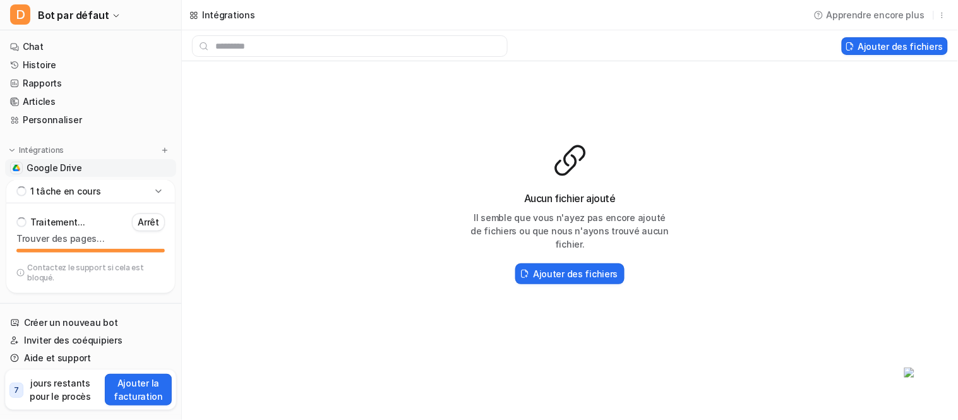
click at [160, 187] on icon at bounding box center [158, 191] width 13 height 13
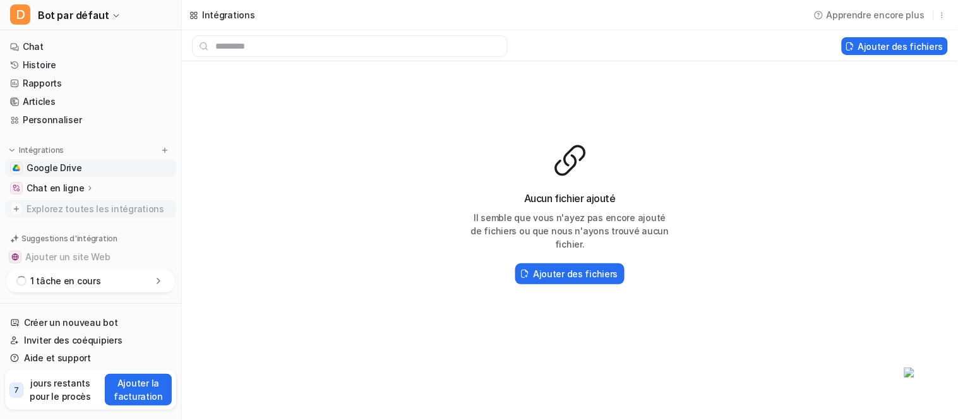
click at [70, 214] on font "Explorez toutes les intégrations" at bounding box center [96, 208] width 138 height 11
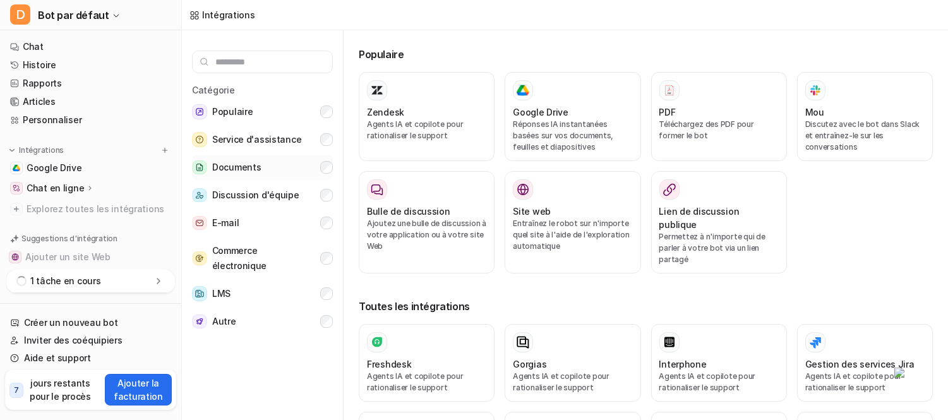
click at [229, 160] on span "Documents" at bounding box center [236, 167] width 49 height 15
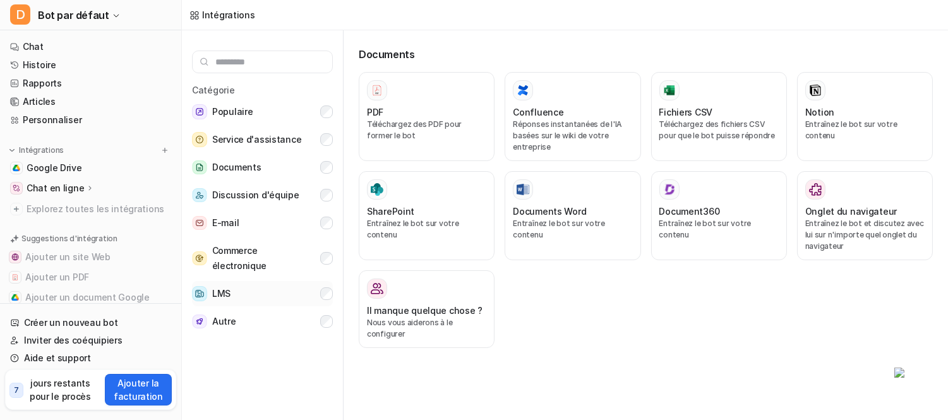
click at [292, 303] on button "LMS" at bounding box center [262, 293] width 141 height 25
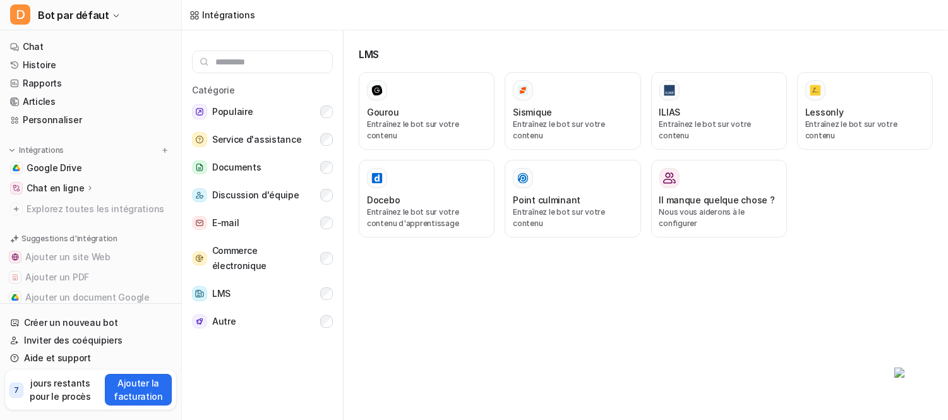
click at [340, 287] on div "Catégorie Populaire Service d'assistance Documents Discussion d'équipe E-mail C…" at bounding box center [263, 227] width 162 height 395
click at [76, 214] on font "Explorez toutes les intégrations" at bounding box center [96, 208] width 138 height 11
click at [287, 143] on font "Service d'assistance" at bounding box center [256, 139] width 89 height 11
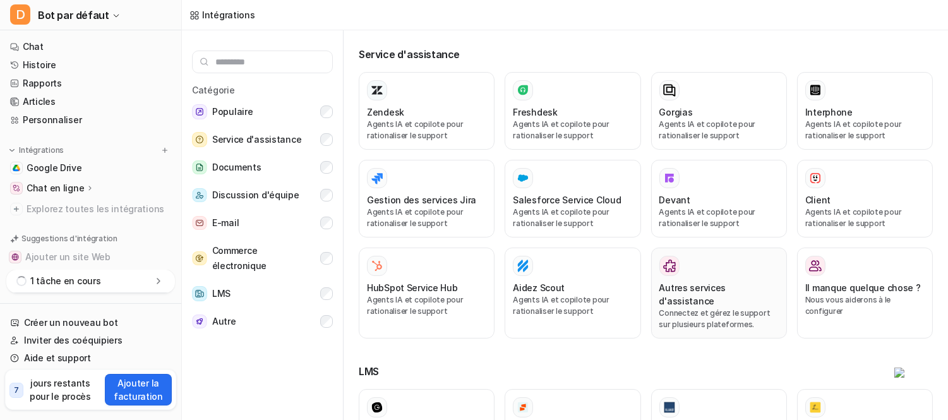
click at [691, 329] on font "Connectez et gérez le support sur plusieurs plateformes." at bounding box center [714, 318] width 111 height 21
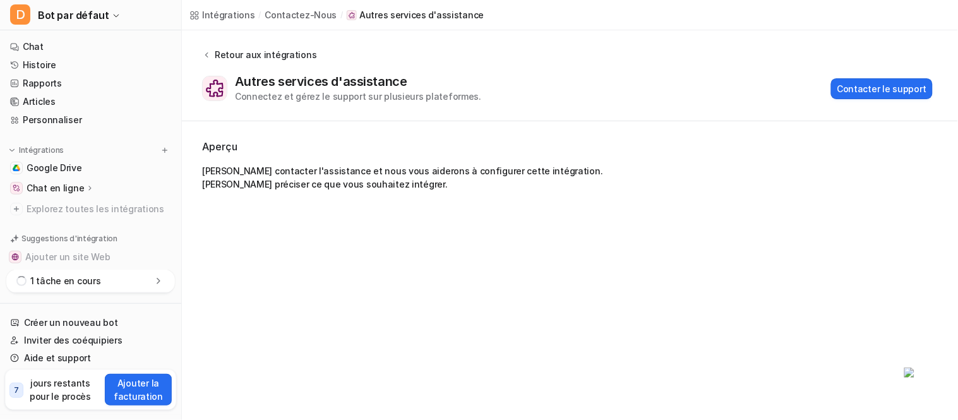
click at [232, 54] on font "Retour aux intégrations" at bounding box center [266, 54] width 102 height 11
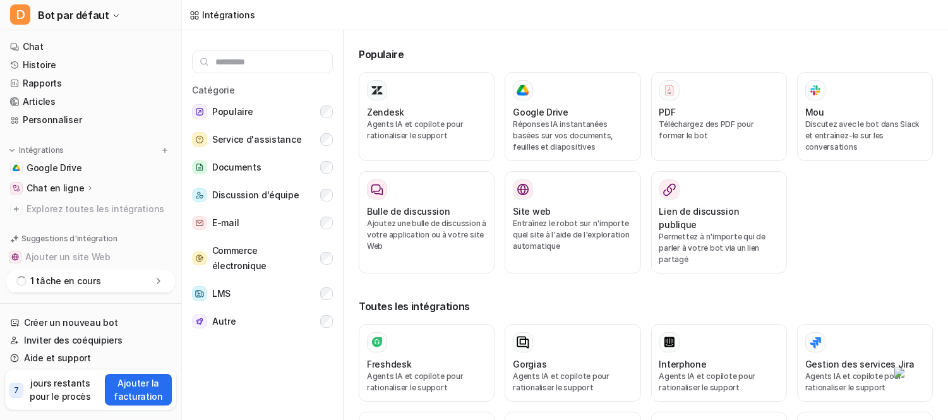
click at [194, 16] on icon at bounding box center [194, 15] width 10 height 10
click at [211, 16] on font "Intégrations" at bounding box center [228, 14] width 53 height 11
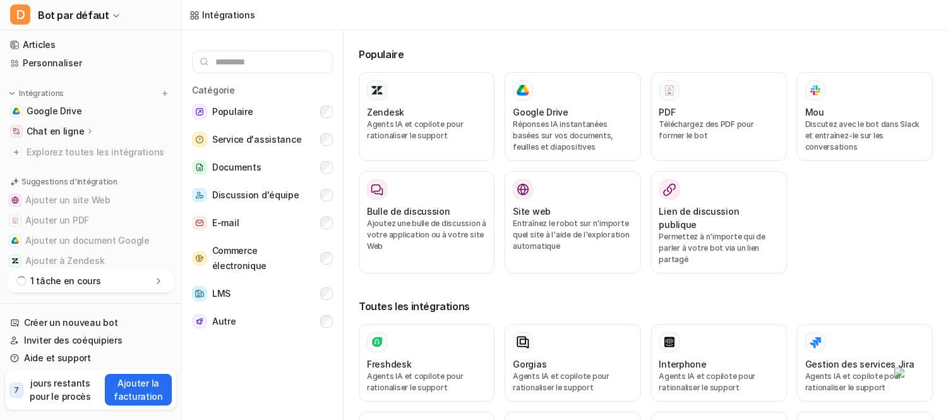
scroll to position [38, 0]
